Goal: Communication & Community: Answer question/provide support

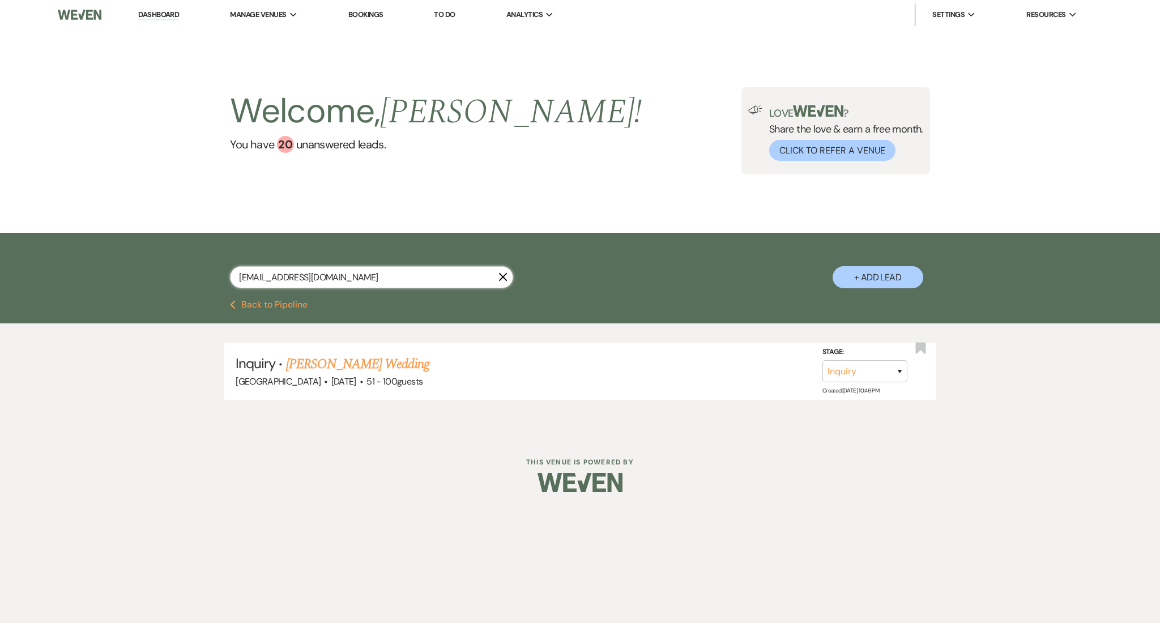
drag, startPoint x: 351, startPoint y: 270, endPoint x: 114, endPoint y: 259, distance: 237.0
click at [114, 259] on div "[EMAIL_ADDRESS][DOMAIN_NAME] X + Add Lead" at bounding box center [580, 266] width 1160 height 67
paste input "mynameisjason1007@g"
type input "[EMAIL_ADDRESS][DOMAIN_NAME]"
click at [339, 358] on link "[PERSON_NAME] Wedding" at bounding box center [357, 364] width 143 height 20
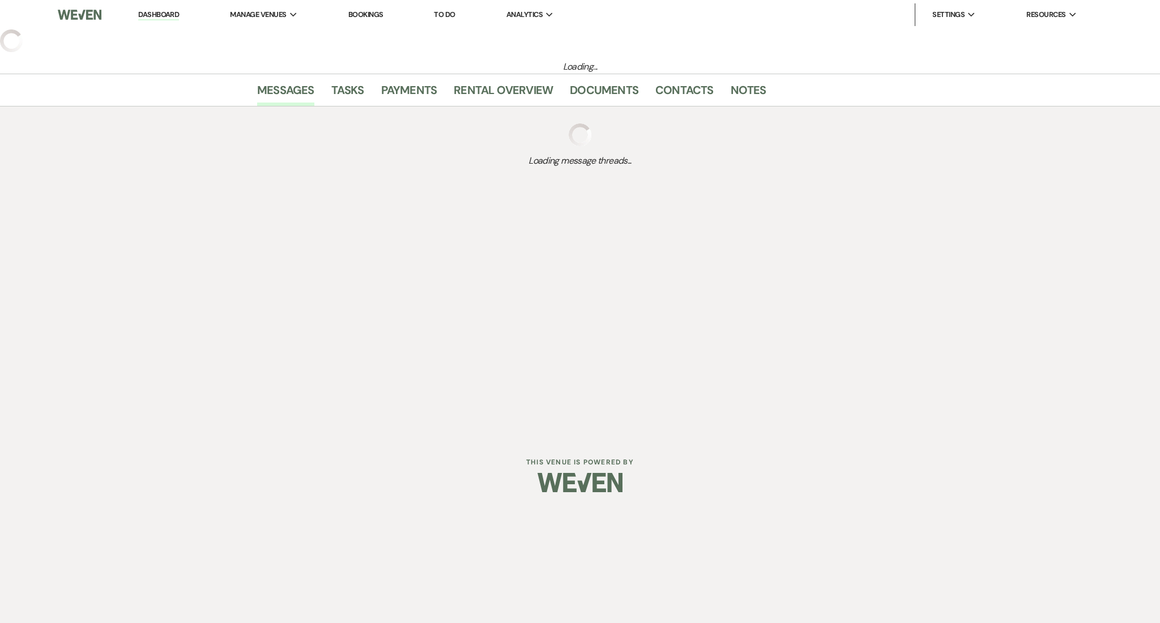
select select "2"
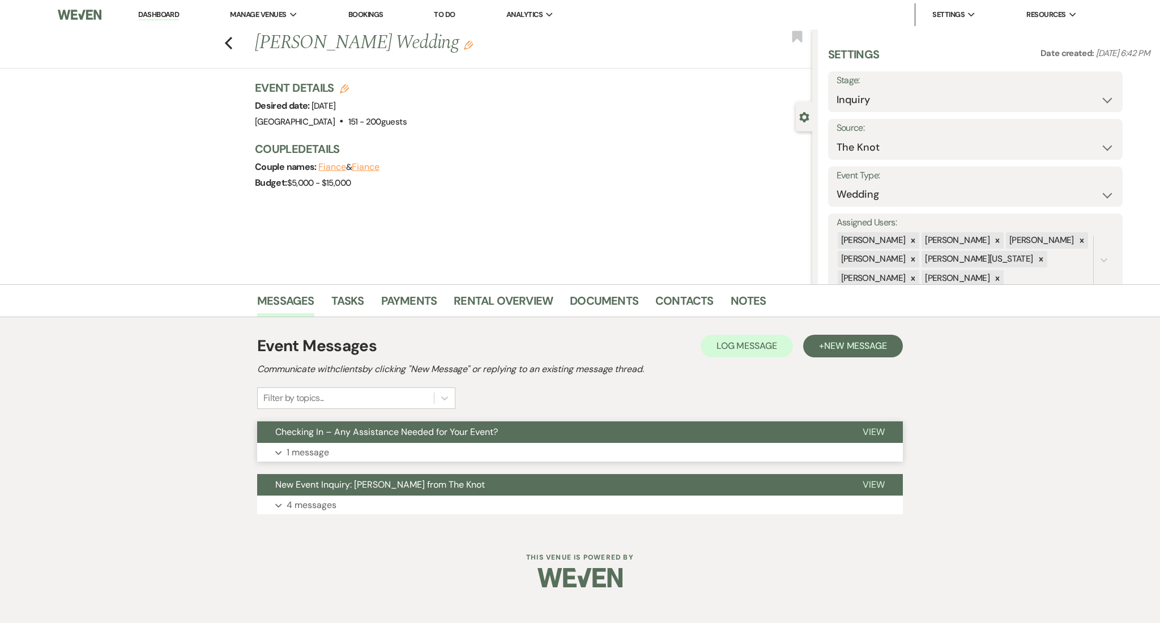
click at [404, 439] on button "Checking In – Any Assistance Needed for Your Event?" at bounding box center [550, 432] width 587 height 22
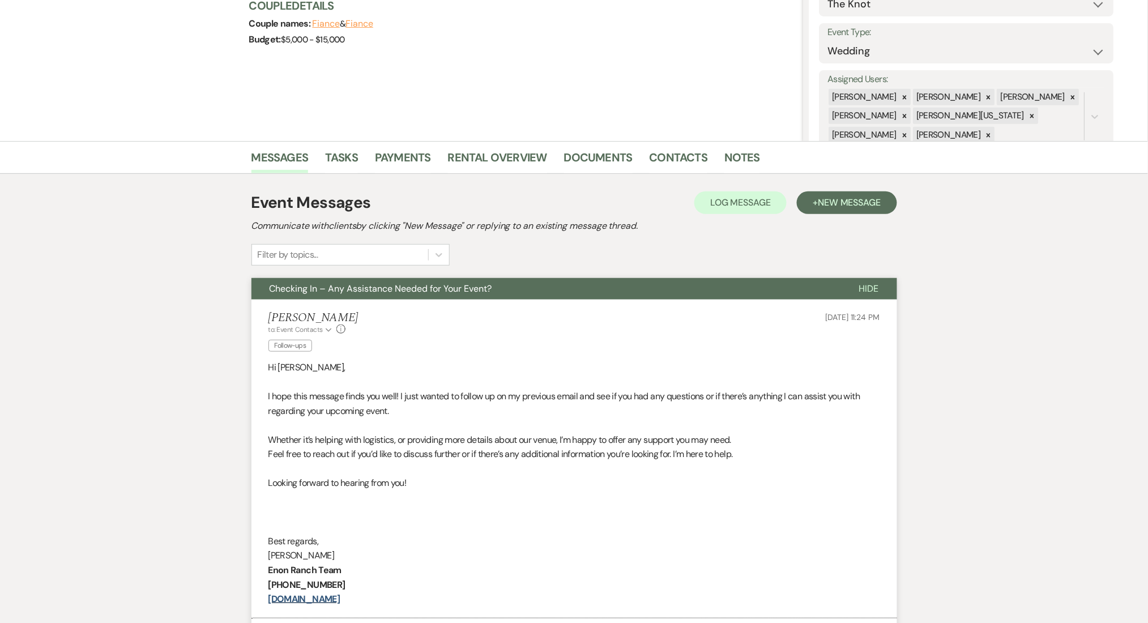
scroll to position [302, 0]
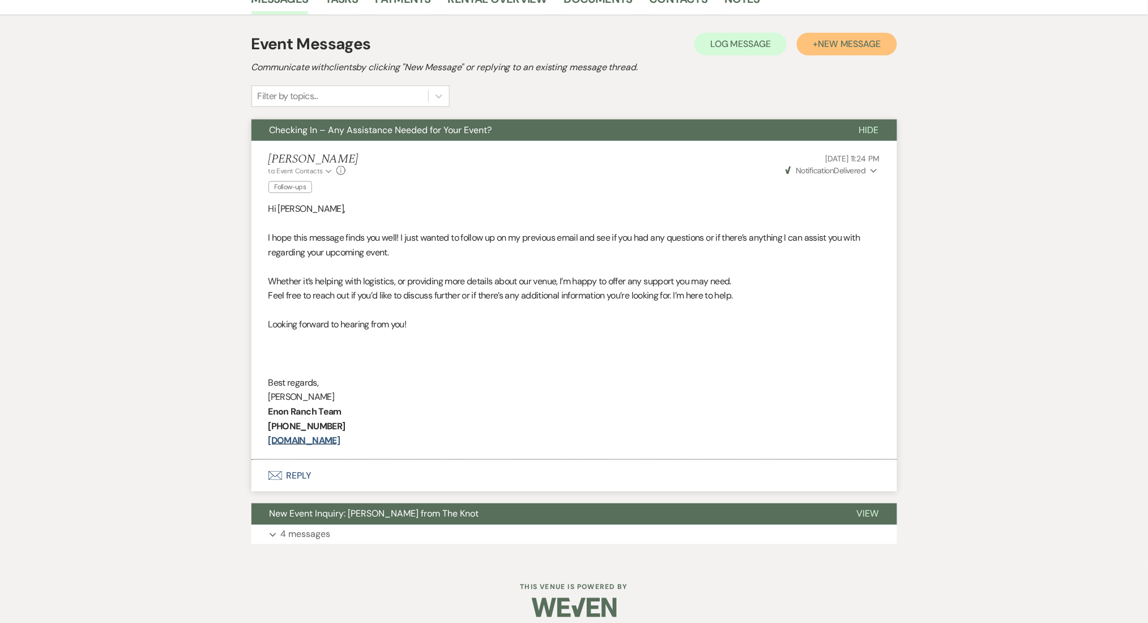
click at [856, 38] on span "New Message" at bounding box center [849, 44] width 63 height 12
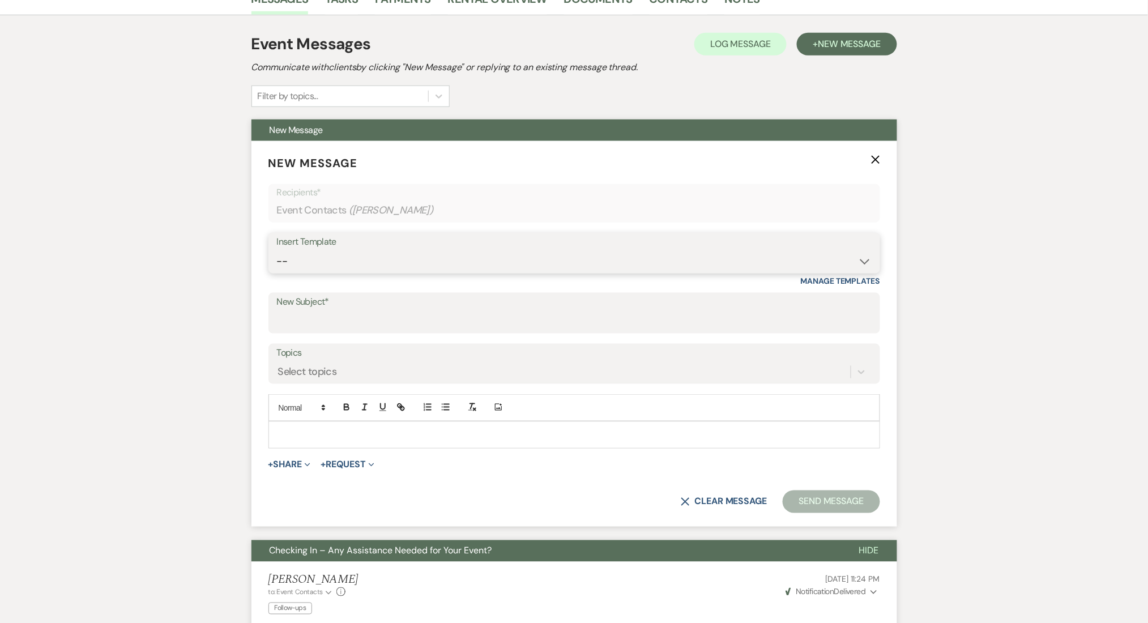
click at [379, 258] on select "-- Inquiry Follow Up Email #2 Contract Sending Template Payment Template Rental…" at bounding box center [574, 261] width 595 height 22
select select "4434"
click at [277, 250] on select "-- Inquiry Follow Up Email #2 Contract Sending Template Payment Template Rental…" at bounding box center [574, 261] width 595 height 22
click at [196, 445] on div "Messages Tasks Payments Rental Overview Documents Contacts Notes Event Messages…" at bounding box center [574, 482] width 1148 height 1000
type input "Enon Ranch Quote Follow up"
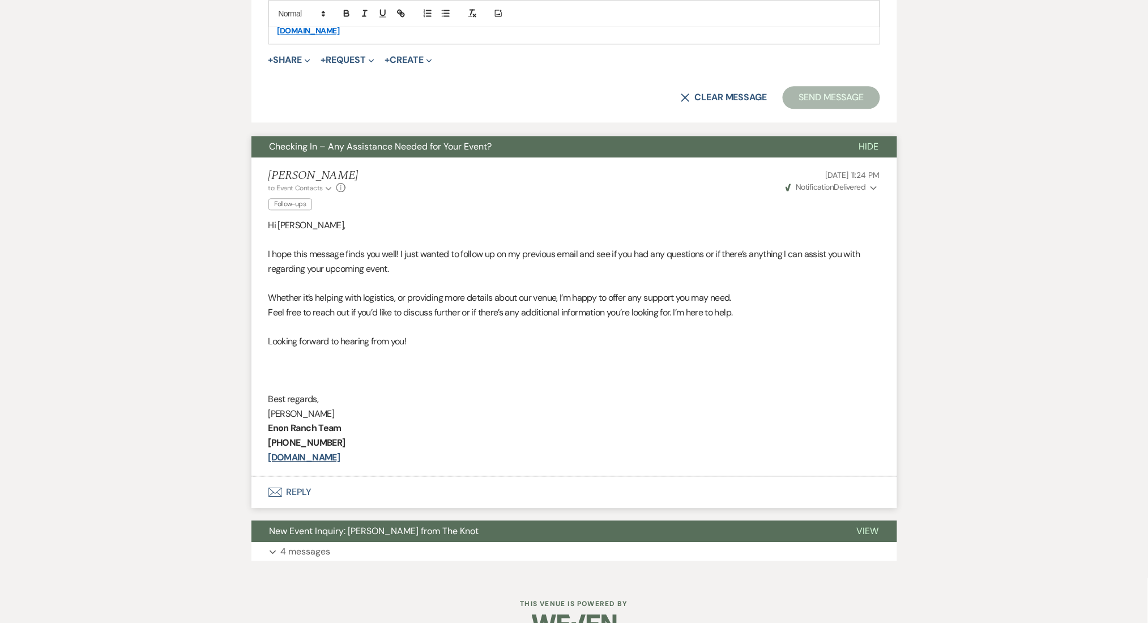
scroll to position [949, 0]
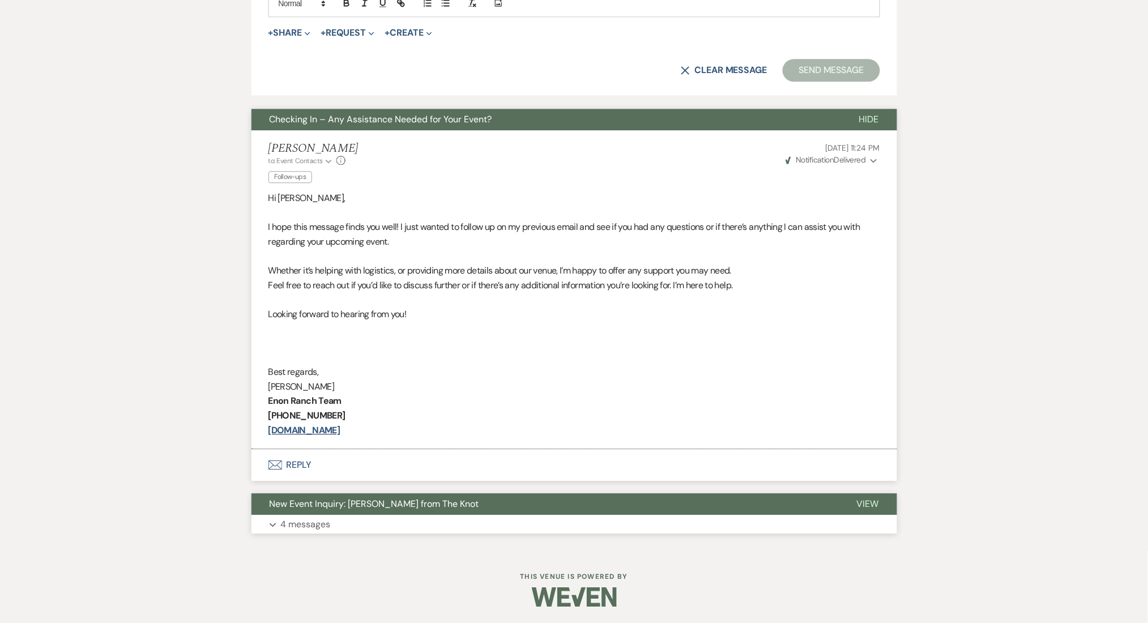
click at [414, 522] on button "Expand 4 messages" at bounding box center [574, 524] width 646 height 19
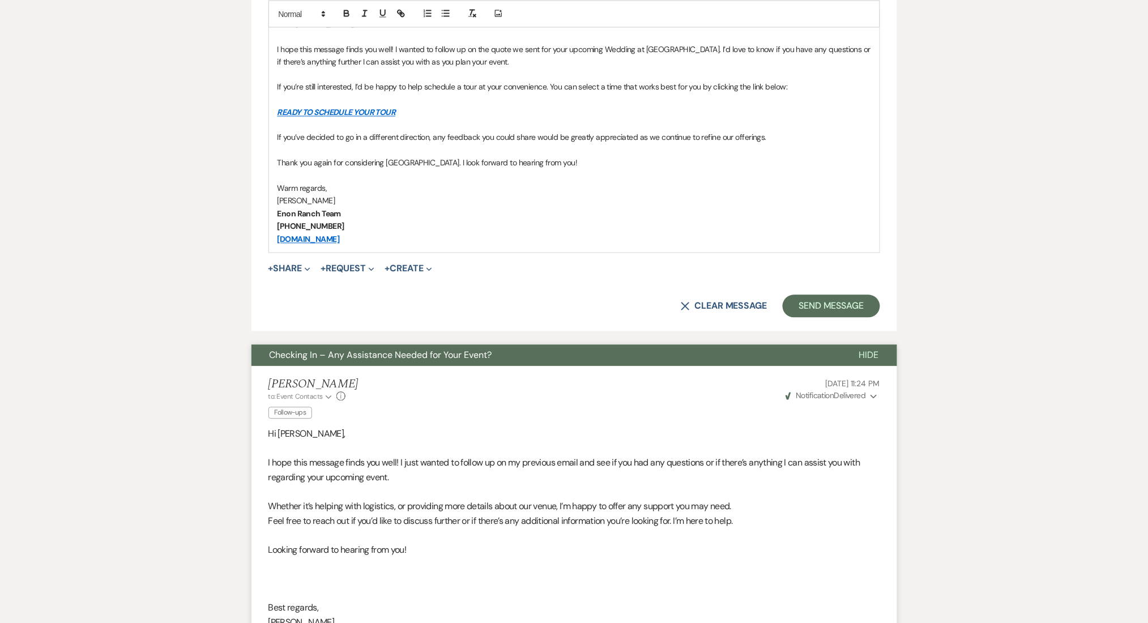
scroll to position [260, 0]
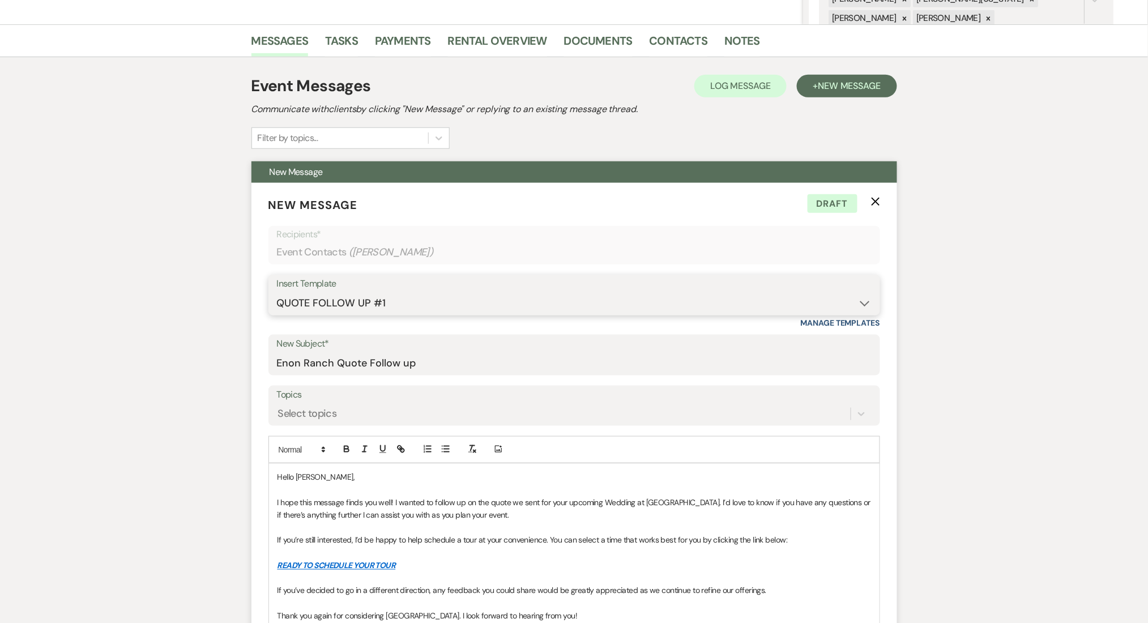
click at [396, 304] on select "-- Inquiry Follow Up Email #2 Contract Sending Template Payment Template Rental…" at bounding box center [574, 303] width 595 height 22
select select "1402"
click at [277, 292] on select "-- Inquiry Follow Up Email #2 Contract Sending Template Payment Template Rental…" at bounding box center [574, 303] width 595 height 22
type input "Ready to Schedule a Tour?"
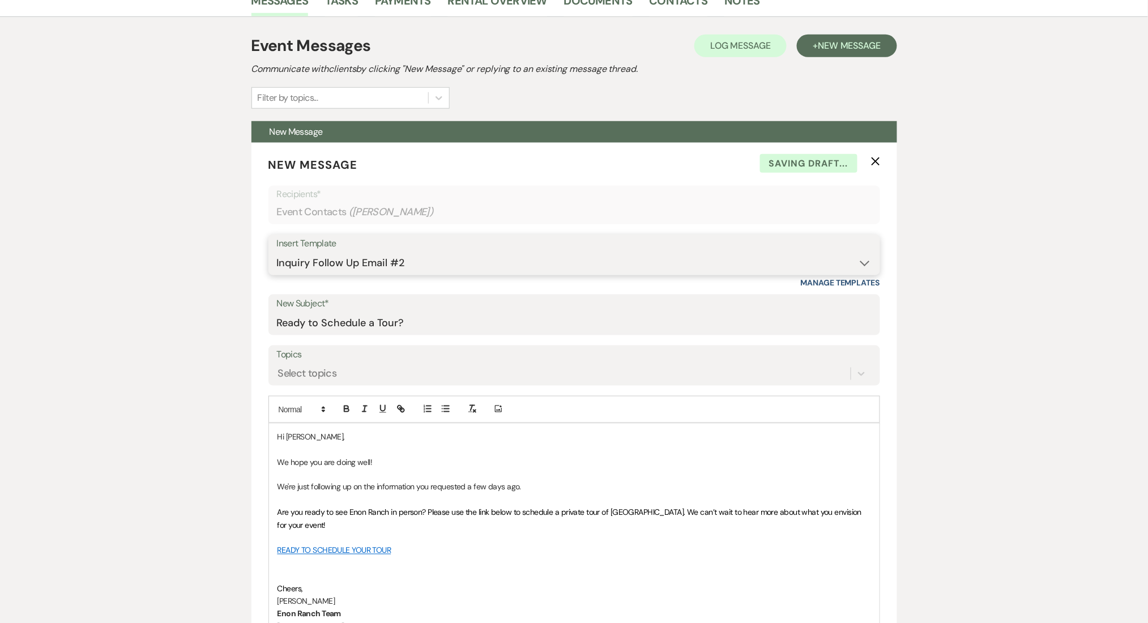
scroll to position [336, 0]
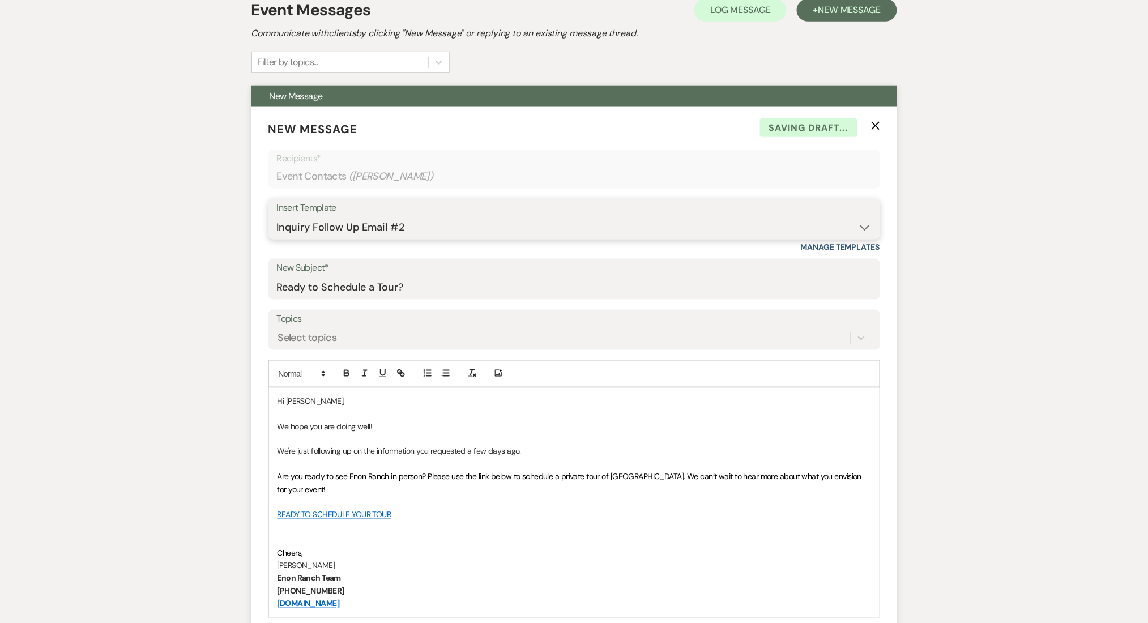
click at [357, 226] on select "-- Inquiry Follow Up Email #2 Contract Sending Template Payment Template Rental…" at bounding box center [574, 227] width 595 height 22
select select "1711"
click at [277, 216] on select "-- Inquiry Follow Up Email #2 Contract Sending Template Payment Template Rental…" at bounding box center [574, 227] width 595 height 22
type input "Enon Ranch Inquiry Follow-Up"
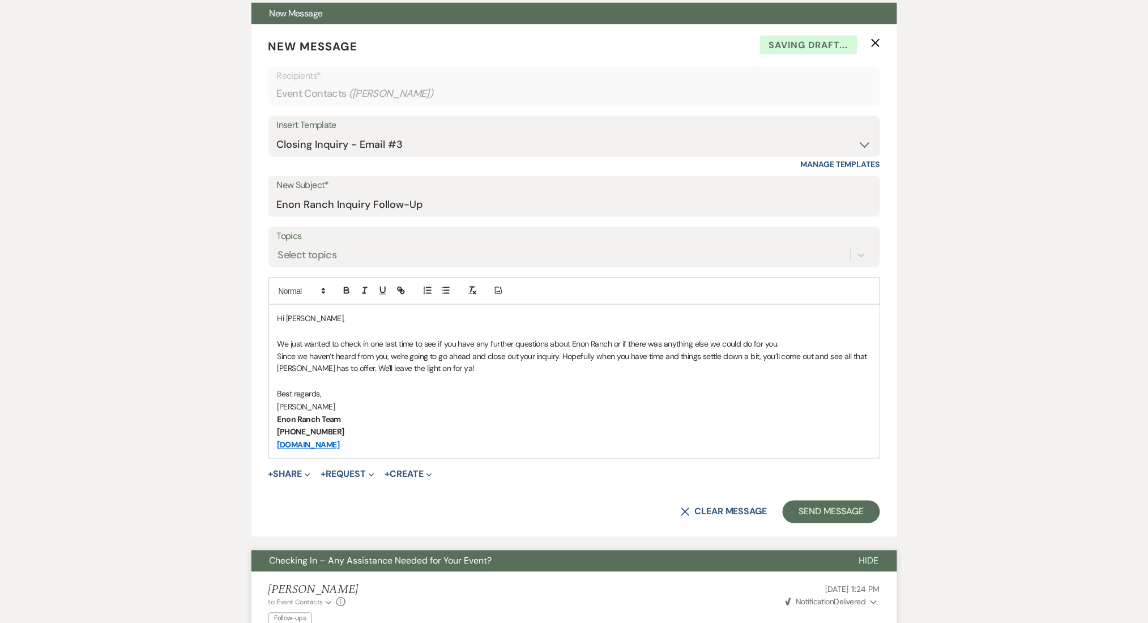
scroll to position [562, 0]
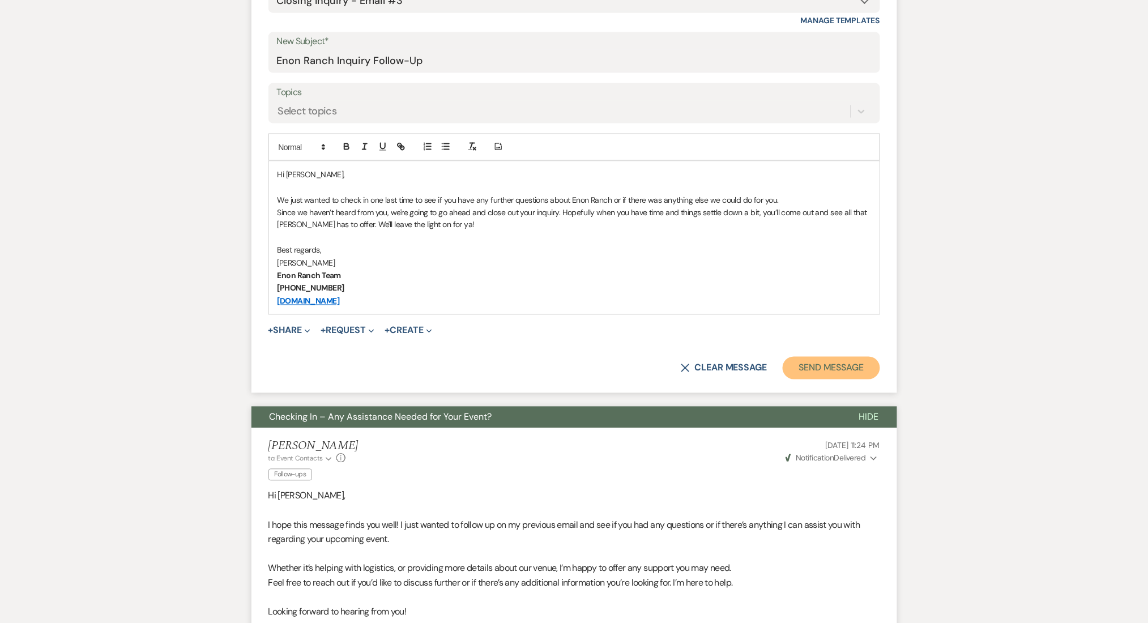
click at [822, 377] on button "Send Message" at bounding box center [831, 368] width 97 height 23
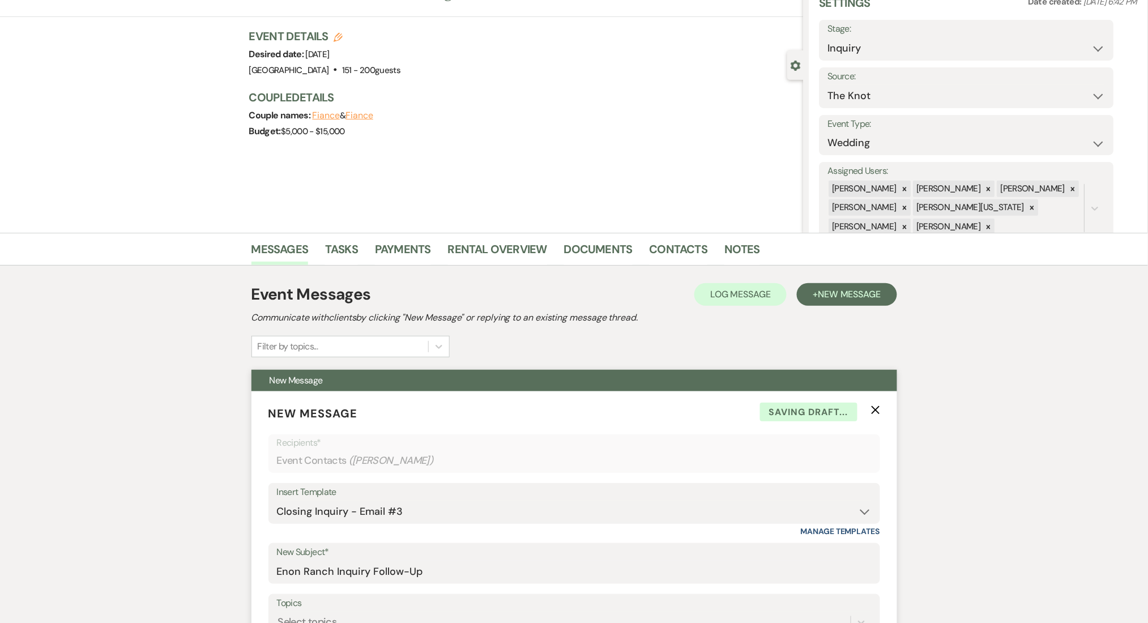
scroll to position [0, 0]
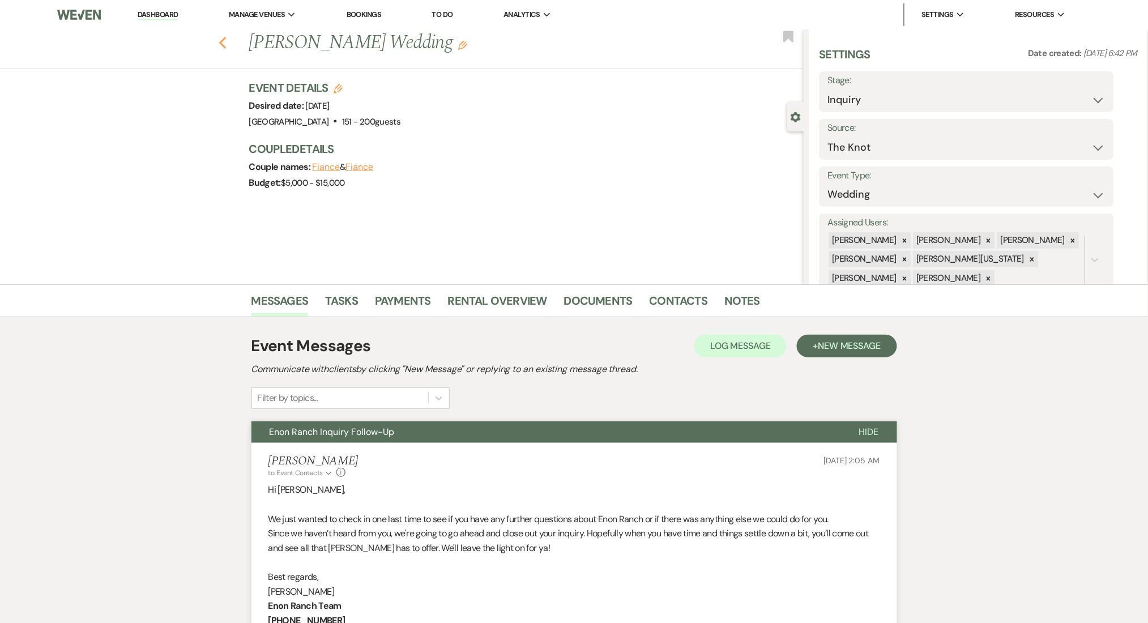
click at [226, 41] on use "button" at bounding box center [222, 43] width 7 height 12
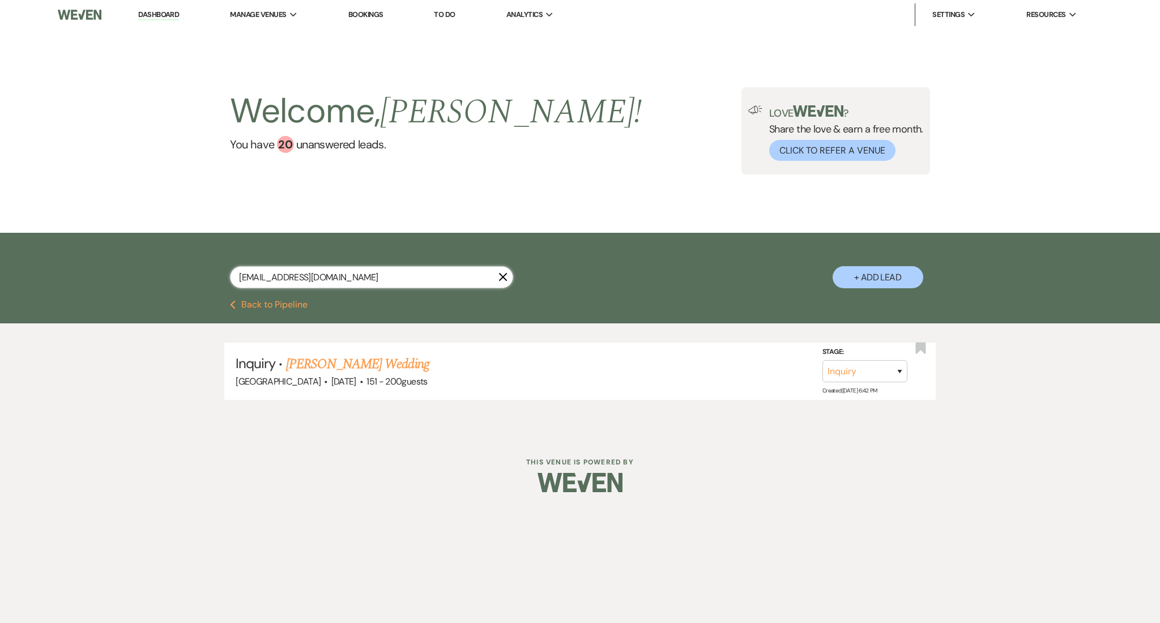
drag, startPoint x: 373, startPoint y: 271, endPoint x: 138, endPoint y: 271, distance: 235.0
click at [138, 271] on div "[EMAIL_ADDRESS][DOMAIN_NAME] X + Add Lead" at bounding box center [580, 266] width 1160 height 67
paste input "[EMAIL_ADDRESS]"
type input "[EMAIL_ADDRESS][DOMAIN_NAME]"
click at [381, 362] on link "[PERSON_NAME] Wedding" at bounding box center [357, 364] width 143 height 20
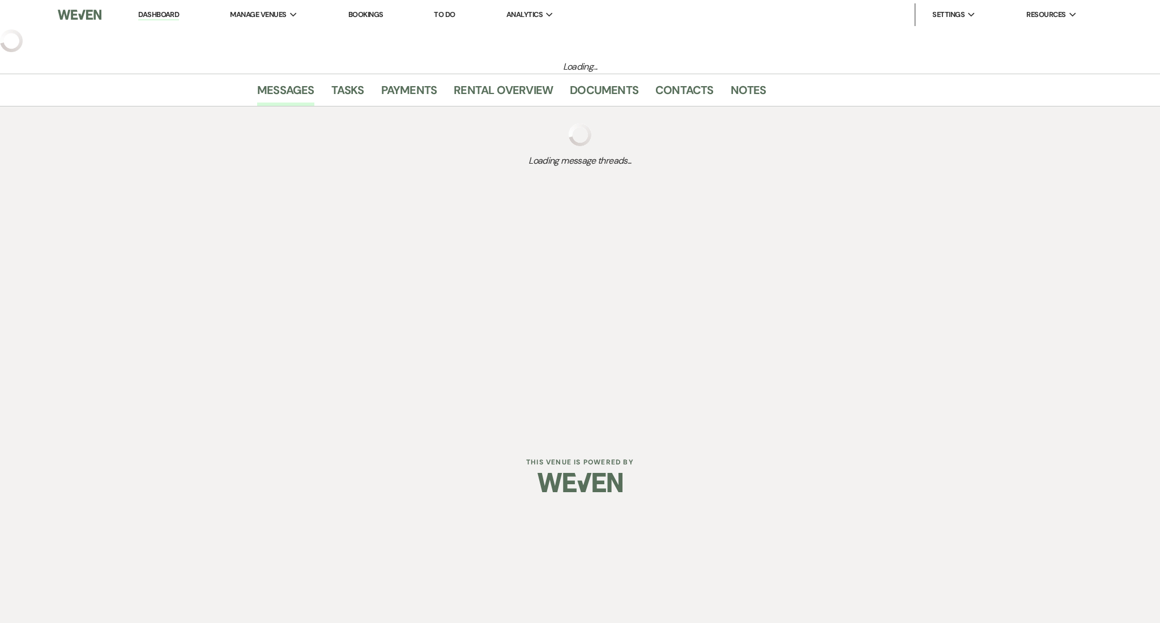
select select "3"
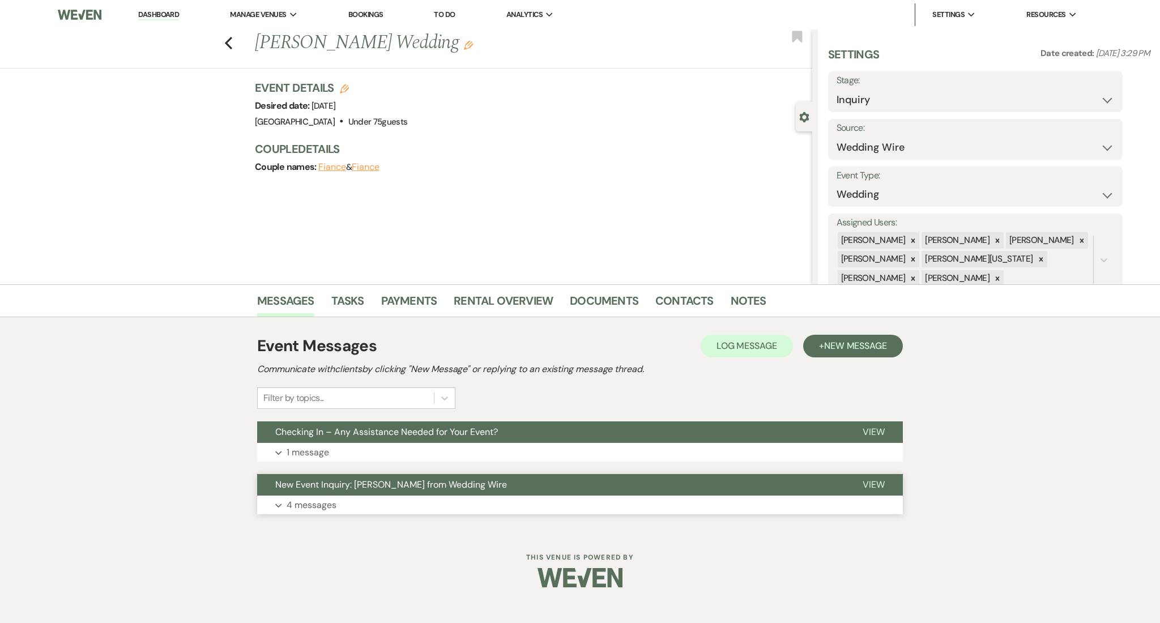
click at [351, 510] on button "Expand 4 messages" at bounding box center [580, 505] width 646 height 19
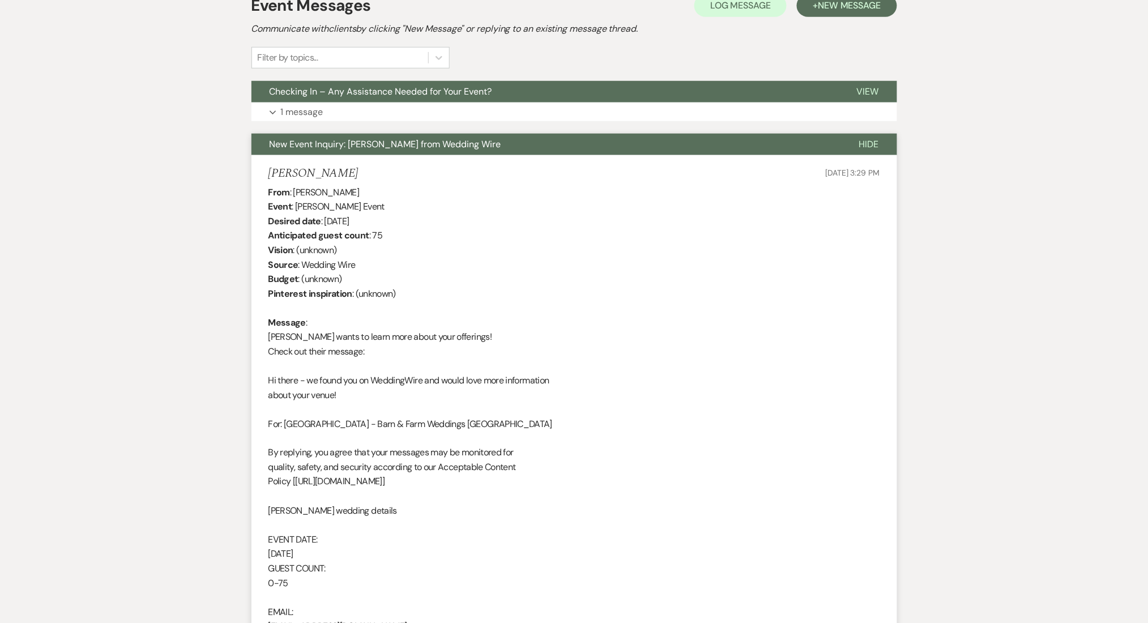
scroll to position [265, 0]
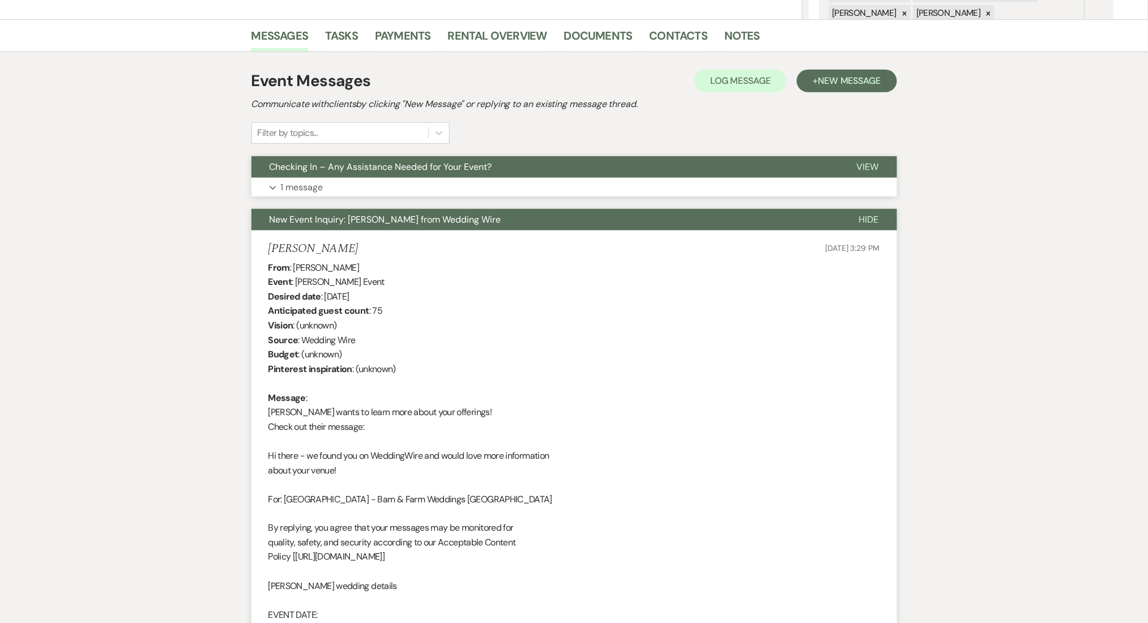
click at [334, 191] on button "Expand 1 message" at bounding box center [574, 187] width 646 height 19
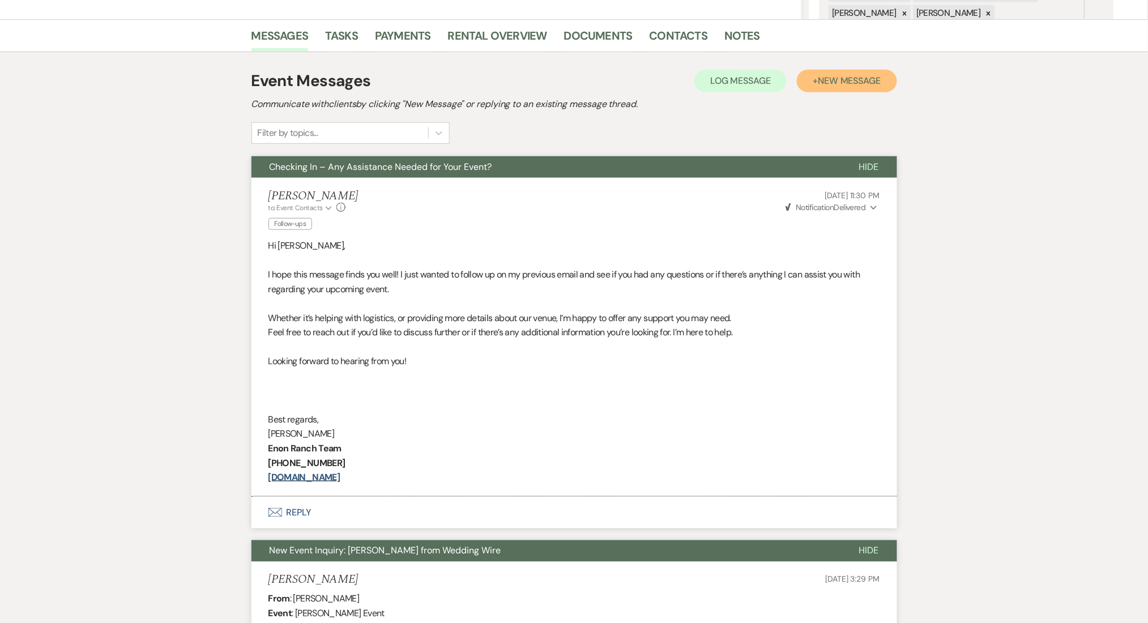
click at [816, 76] on button "+ New Message" at bounding box center [847, 81] width 100 height 23
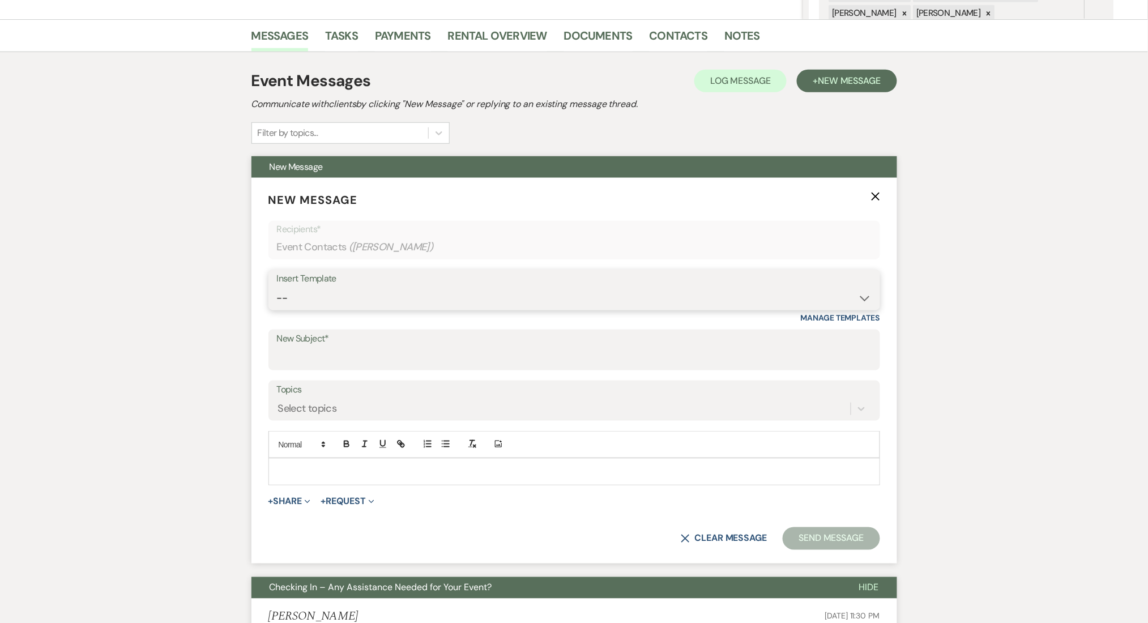
click at [420, 304] on select "-- Inquiry Follow Up Email #2 Contract Sending Template Payment Template Rental…" at bounding box center [574, 298] width 595 height 22
select select "1511"
click at [277, 287] on select "-- Inquiry Follow Up Email #2 Contract Sending Template Payment Template Rental…" at bounding box center [574, 298] width 595 height 22
type input "Booking your event!"
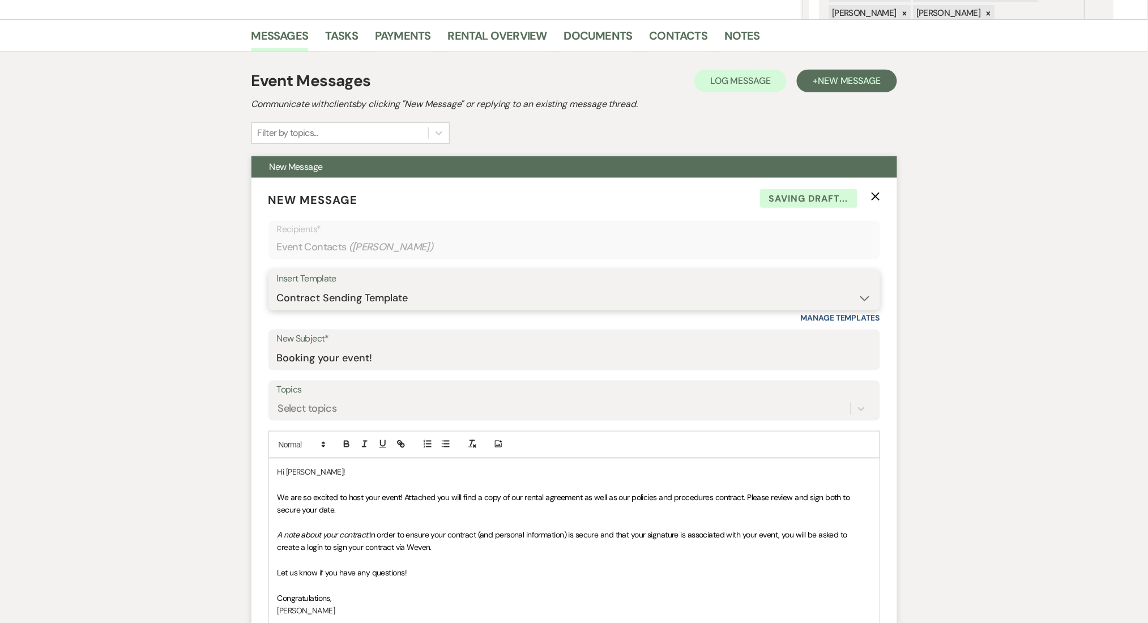
click at [364, 293] on select "-- Inquiry Follow Up Email #2 Contract Sending Template Payment Template Rental…" at bounding box center [574, 298] width 595 height 22
select select "1402"
click at [277, 287] on select "-- Inquiry Follow Up Email #2 Contract Sending Template Payment Template Rental…" at bounding box center [574, 298] width 595 height 22
type input "Ready to Schedule a Tour?"
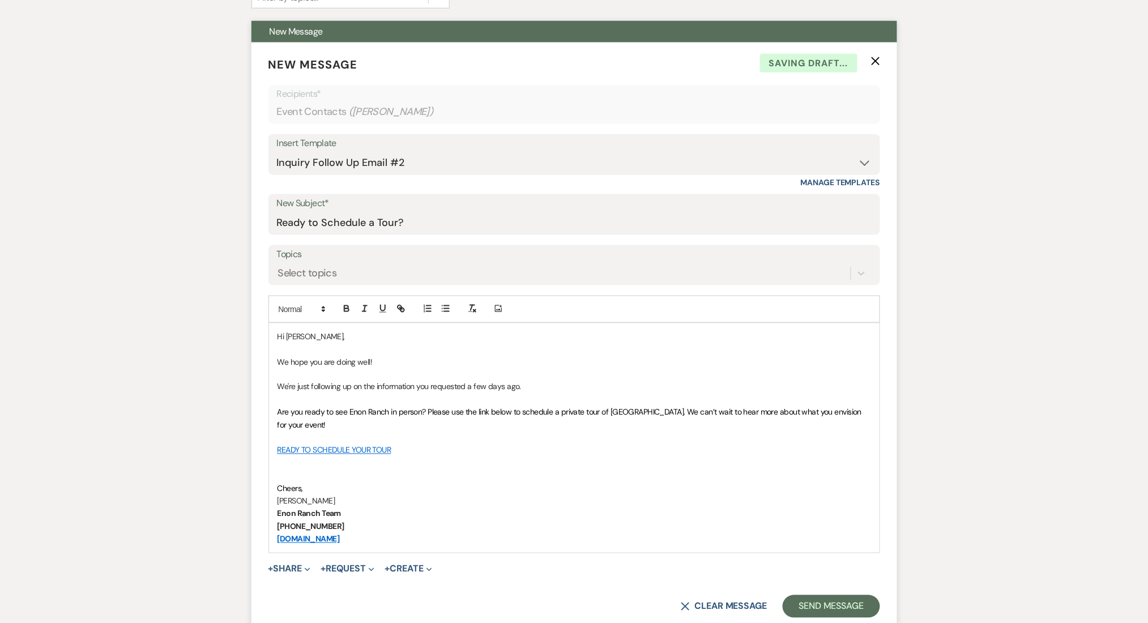
scroll to position [567, 0]
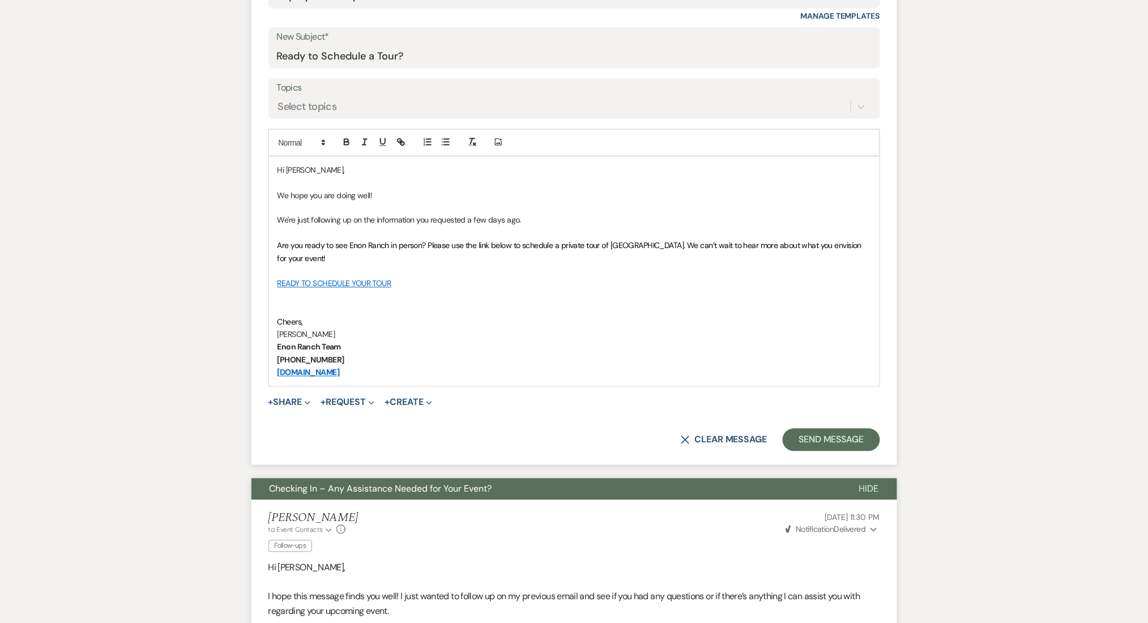
click at [846, 421] on form "New Message X Saving draft... Recipients* Event Contacts ( [PERSON_NAME] ) Inse…" at bounding box center [574, 170] width 646 height 589
click at [828, 450] on button "Send Message" at bounding box center [831, 440] width 97 height 23
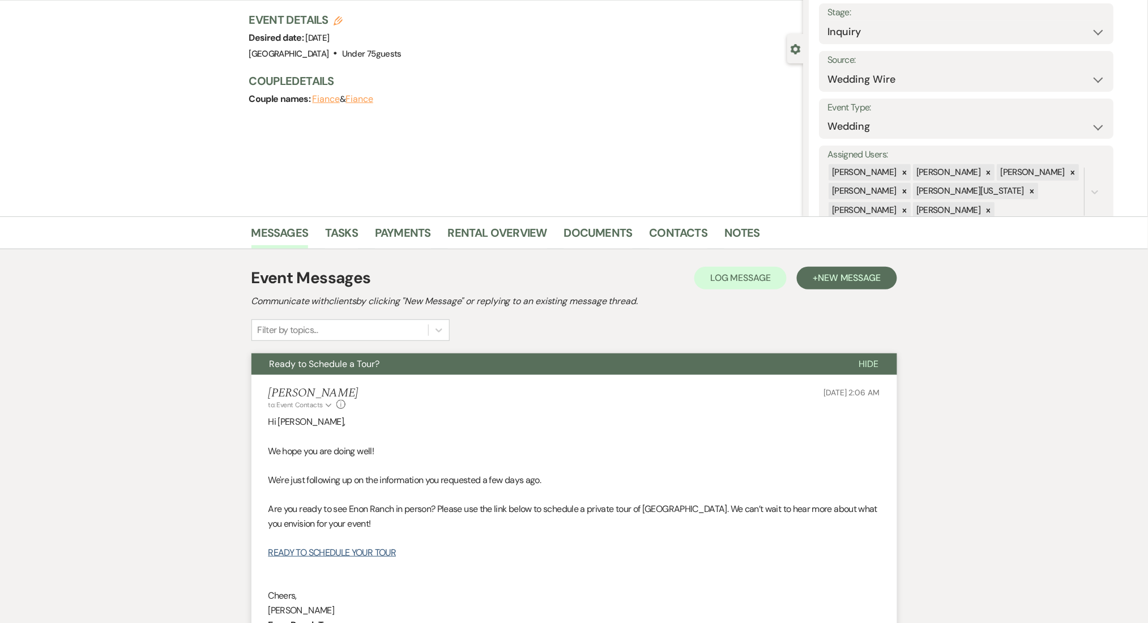
scroll to position [0, 0]
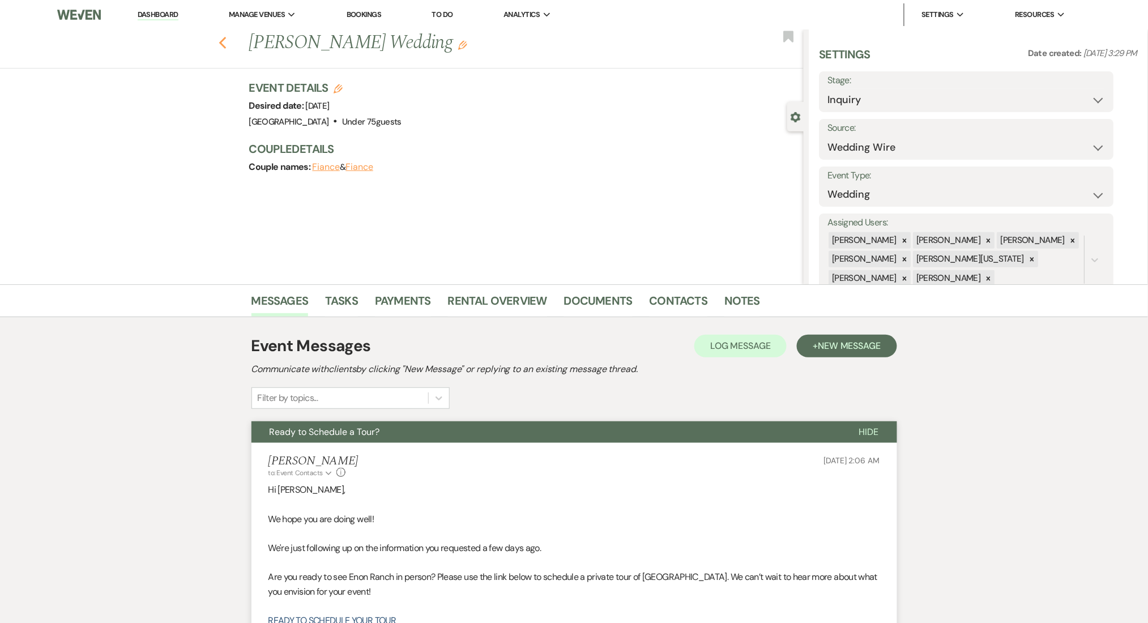
click at [225, 42] on use "button" at bounding box center [222, 43] width 7 height 12
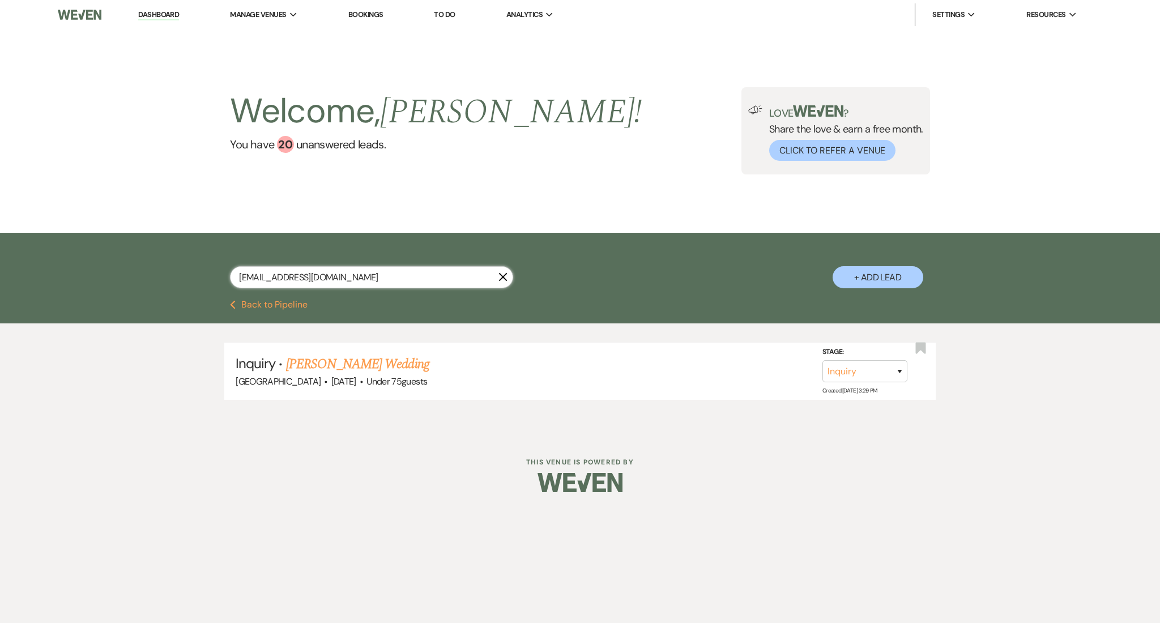
drag, startPoint x: 212, startPoint y: 167, endPoint x: 225, endPoint y: 189, distance: 25.9
click at [225, 189] on main "Welcome, [PERSON_NAME] ! You have 20 unanswered lead s . Love ? Share the love …" at bounding box center [580, 224] width 1160 height 390
paste input "[EMAIL_ADDRESS]"
type input "[EMAIL_ADDRESS][DOMAIN_NAME]"
click at [357, 359] on link "Anterrious [PERSON_NAME] & [PERSON_NAME] Wedding" at bounding box center [440, 364] width 308 height 20
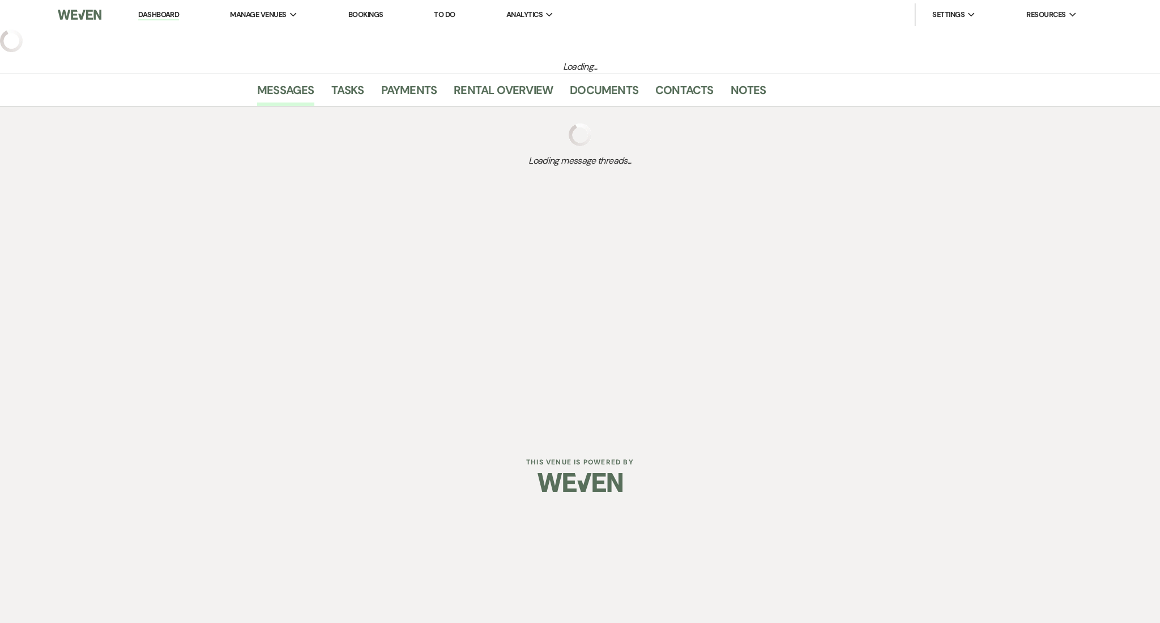
select select "5"
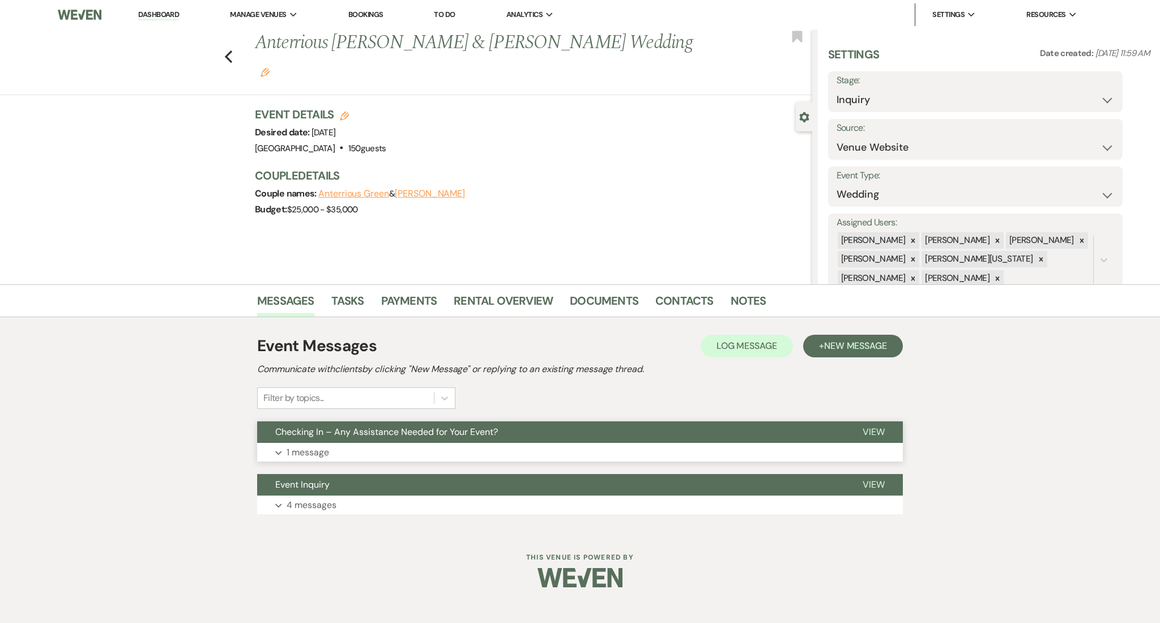
click at [401, 455] on button "Expand 1 message" at bounding box center [580, 452] width 646 height 19
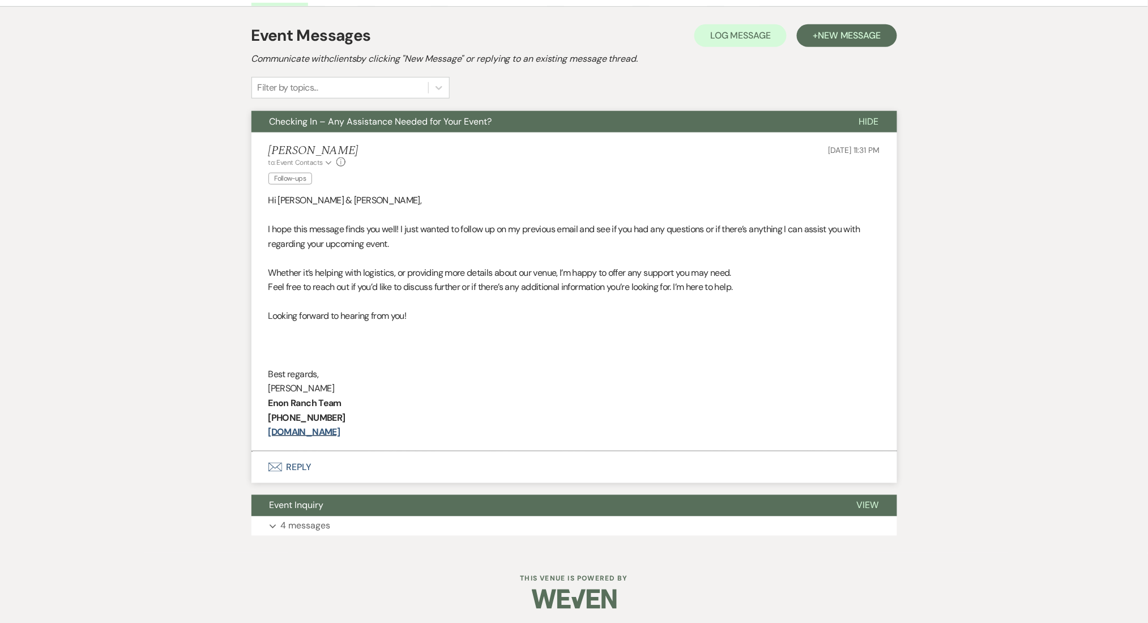
scroll to position [312, 0]
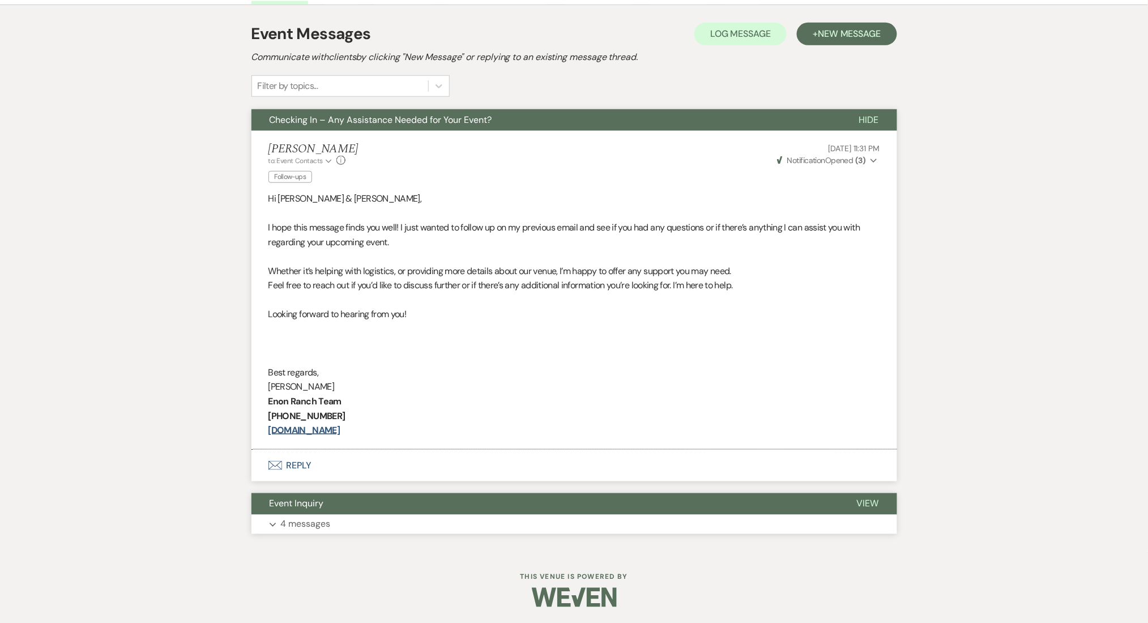
click at [415, 507] on button "Event Inquiry" at bounding box center [544, 504] width 587 height 22
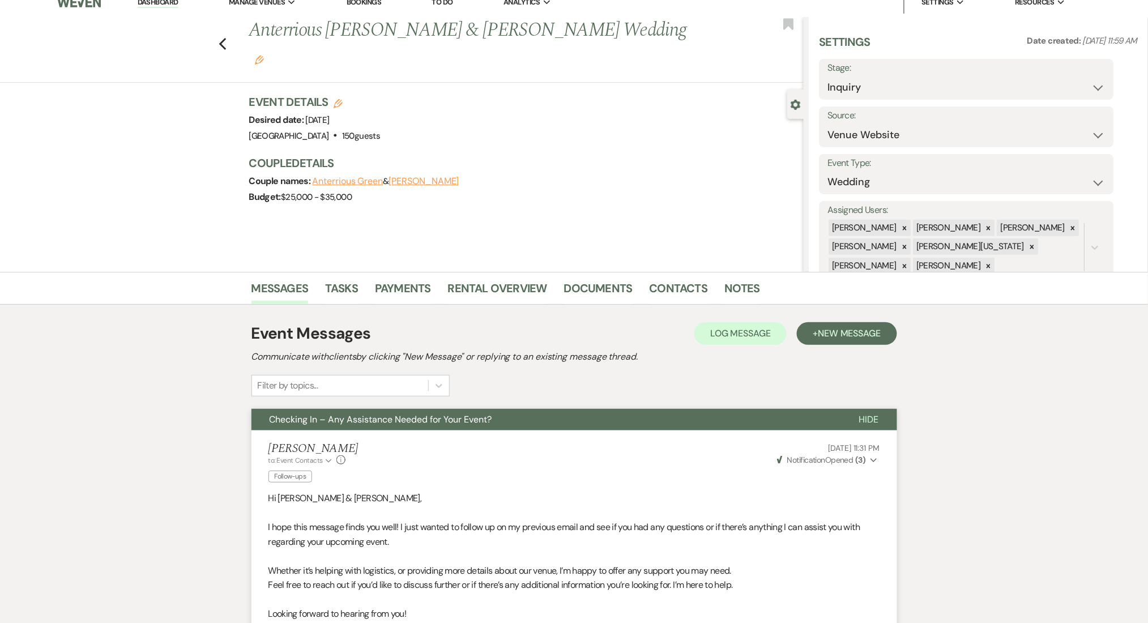
scroll to position [0, 0]
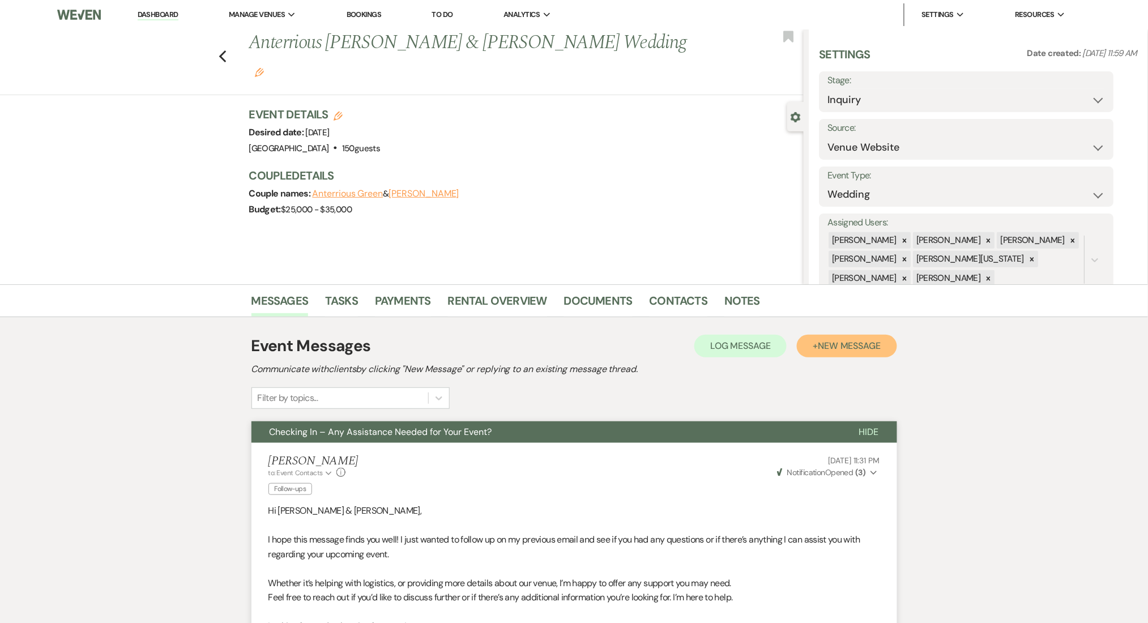
click at [866, 352] on button "+ New Message" at bounding box center [847, 346] width 100 height 23
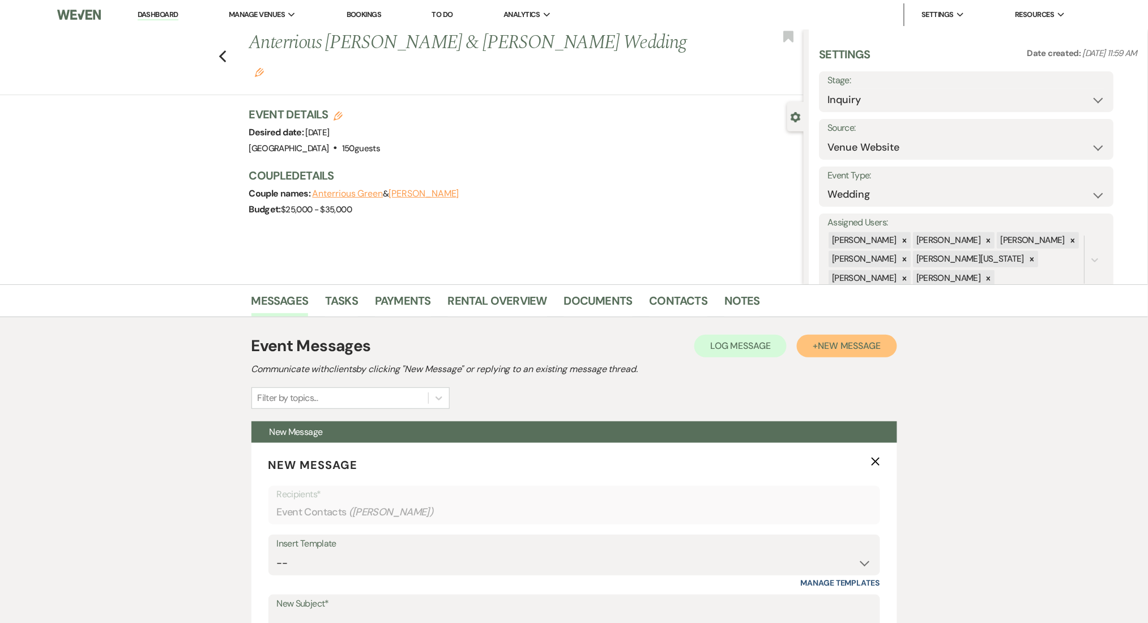
scroll to position [227, 0]
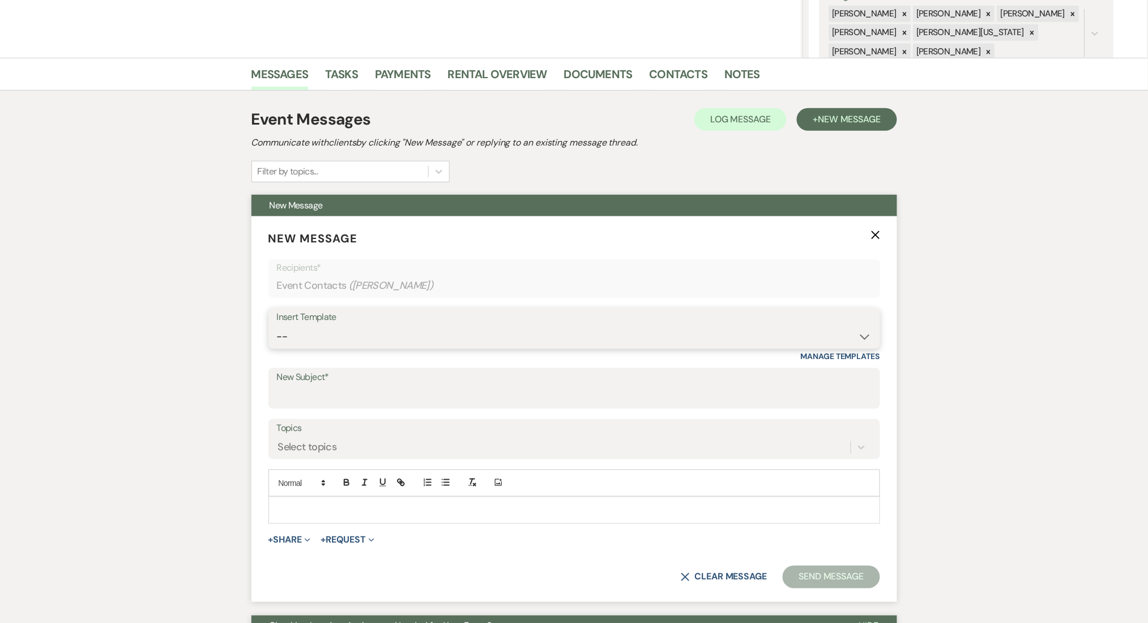
click at [312, 334] on select "-- Inquiry Follow Up Email #2 Contract Sending Template Payment Template Rental…" at bounding box center [574, 337] width 595 height 22
select select "4603"
click at [277, 326] on select "-- Inquiry Follow Up Email #2 Contract Sending Template Payment Template Rental…" at bounding box center [574, 337] width 595 height 22
type input "Checking In – Any Assistance Needed for Your Event?"
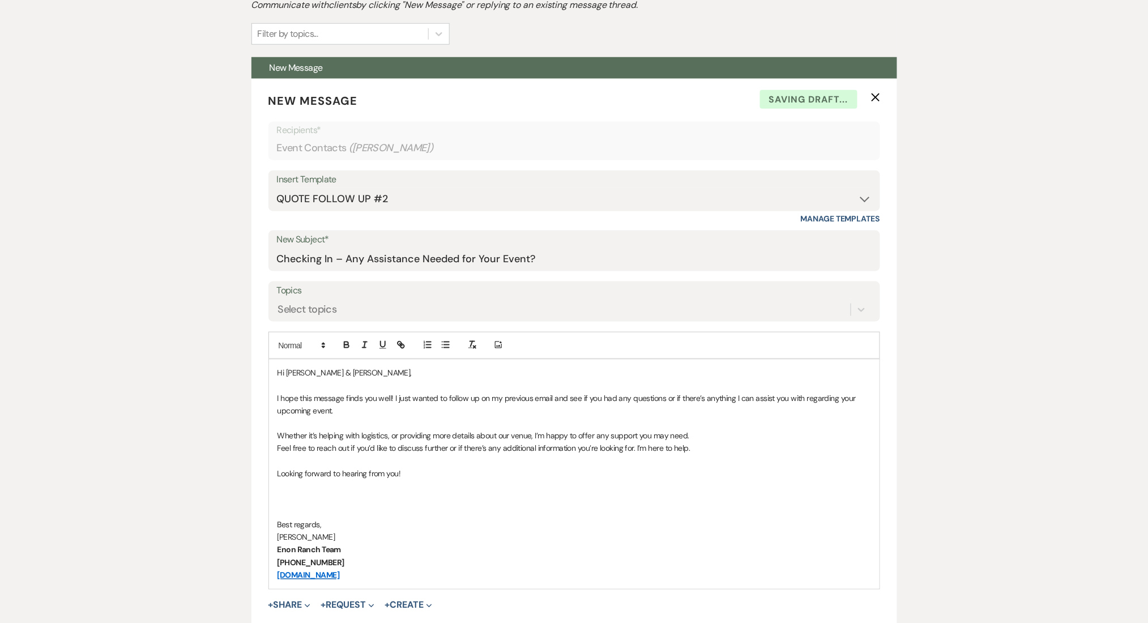
scroll to position [302, 0]
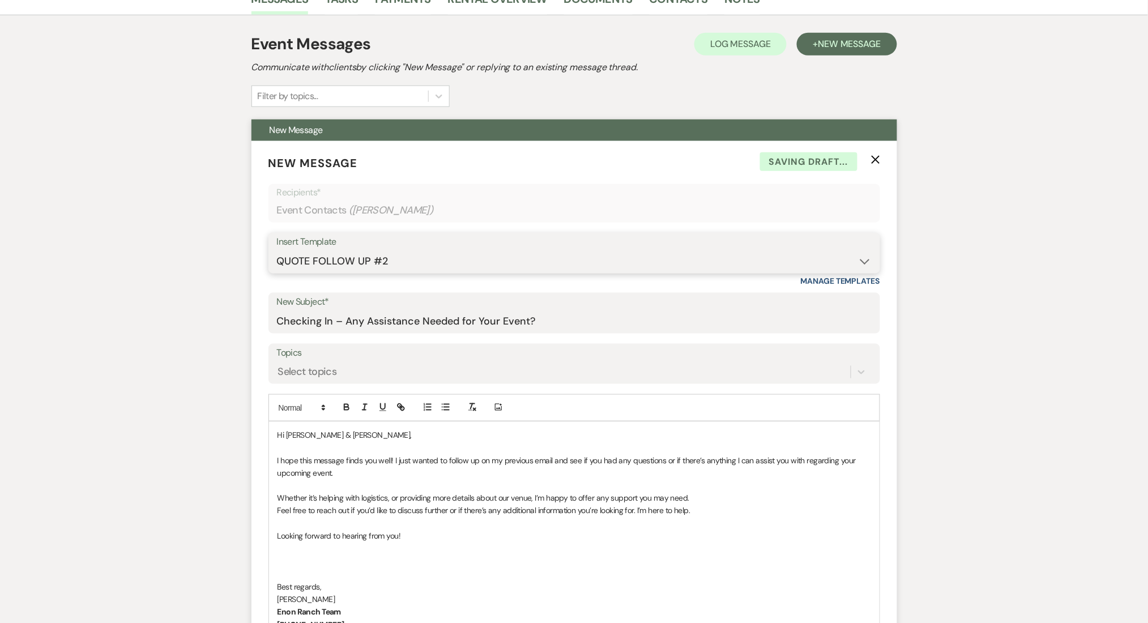
click at [347, 271] on select "-- Inquiry Follow Up Email #2 Contract Sending Template Payment Template Rental…" at bounding box center [574, 261] width 595 height 22
select select "1402"
click at [277, 250] on select "-- Inquiry Follow Up Email #2 Contract Sending Template Payment Template Rental…" at bounding box center [574, 261] width 595 height 22
type input "Ready to Schedule a Tour?"
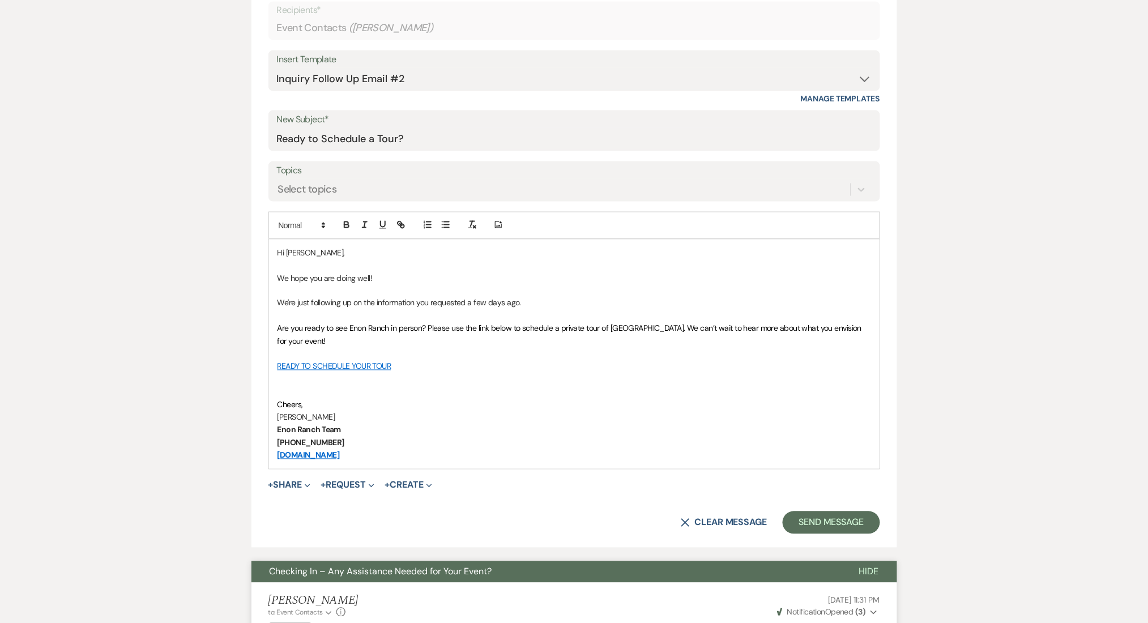
scroll to position [604, 0]
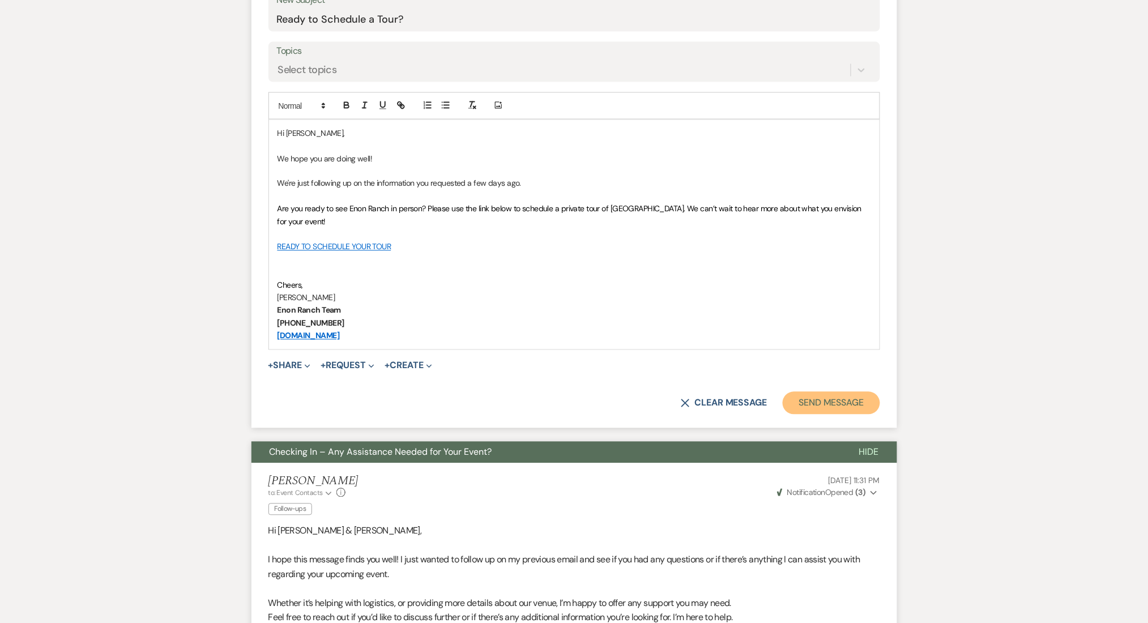
click at [827, 411] on button "Send Message" at bounding box center [831, 403] width 97 height 23
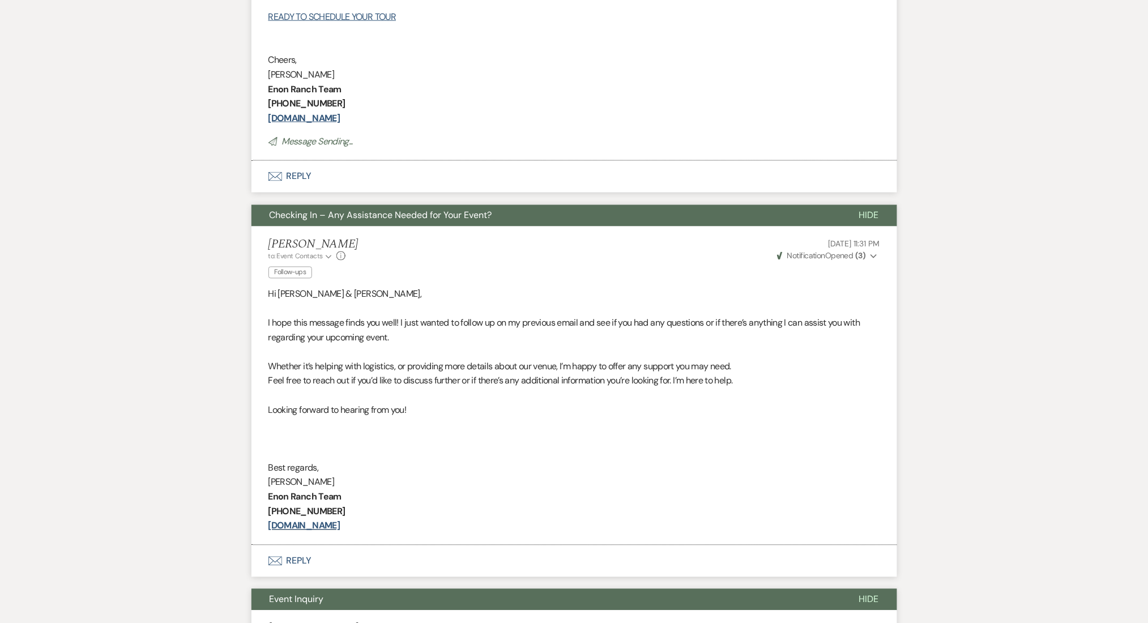
scroll to position [183, 0]
